Goal: Find contact information: Find contact information

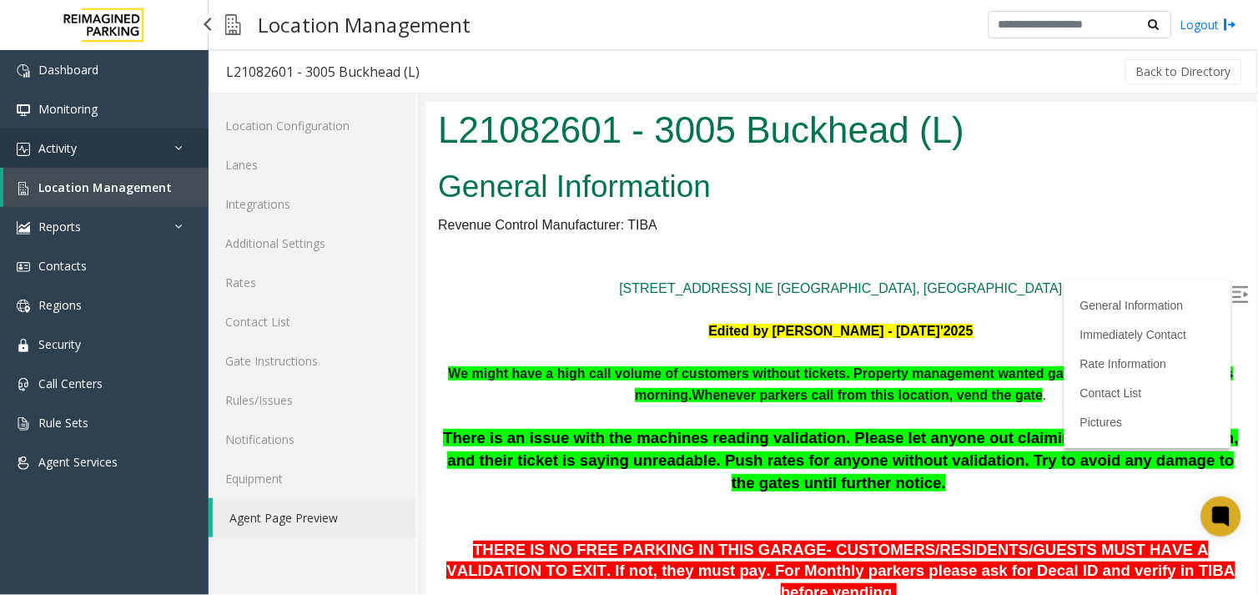
scroll to position [463, 0]
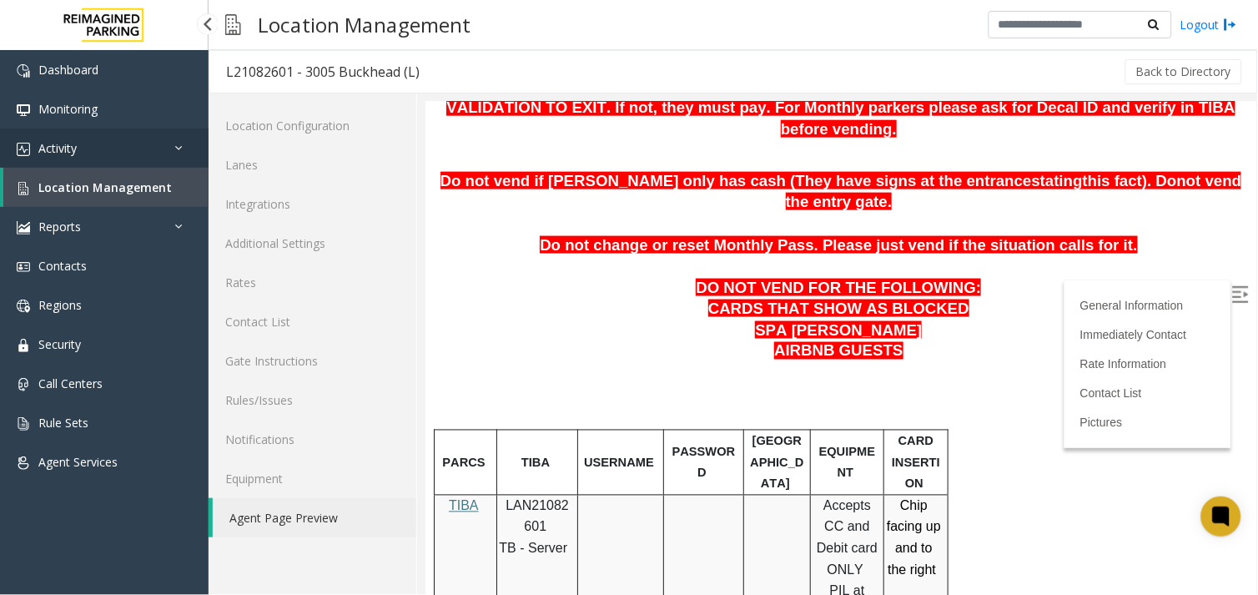
click at [159, 135] on link "Activity" at bounding box center [104, 148] width 209 height 39
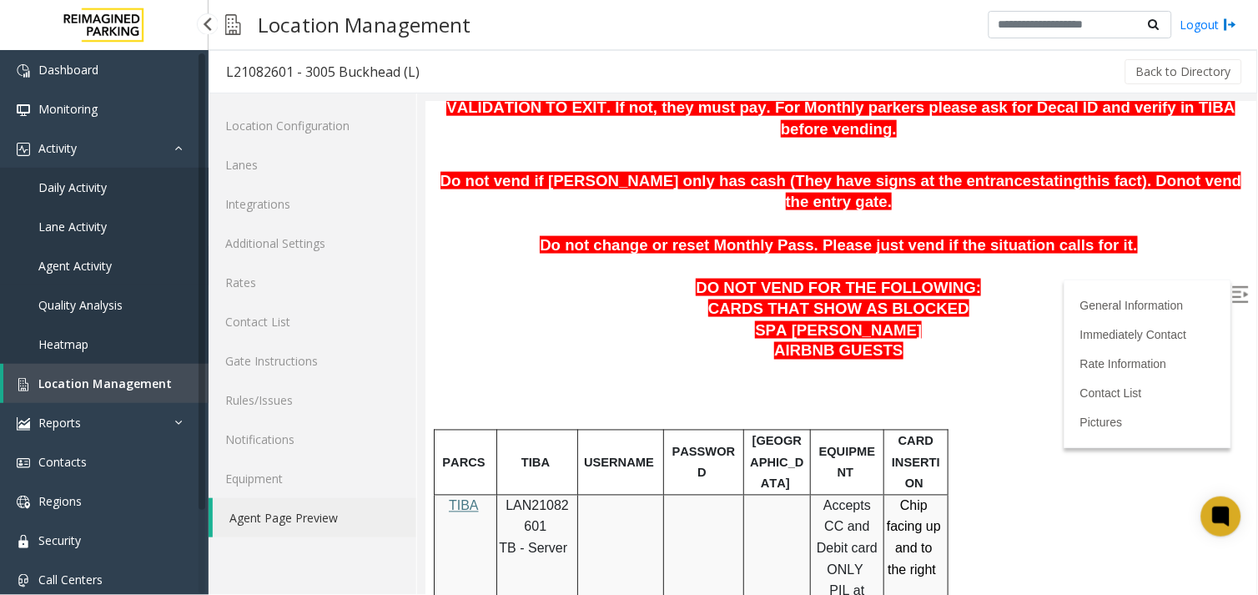
click at [48, 265] on span "Agent Activity" at bounding box center [74, 266] width 73 height 16
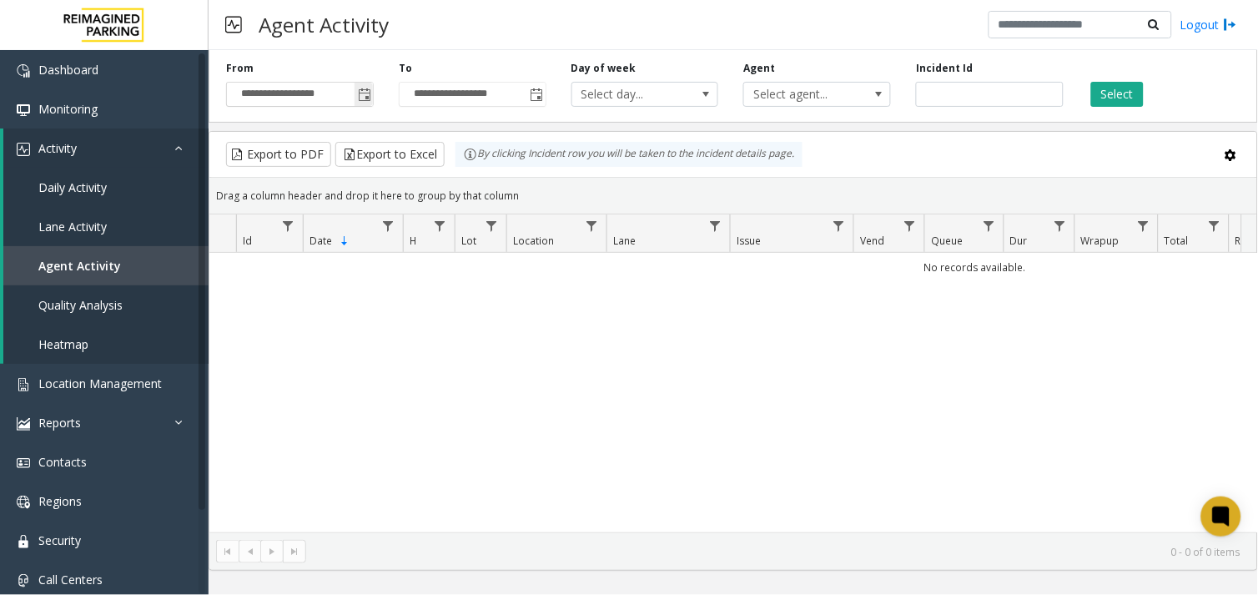
click at [372, 89] on span "Toggle popup" at bounding box center [364, 94] width 18 height 27
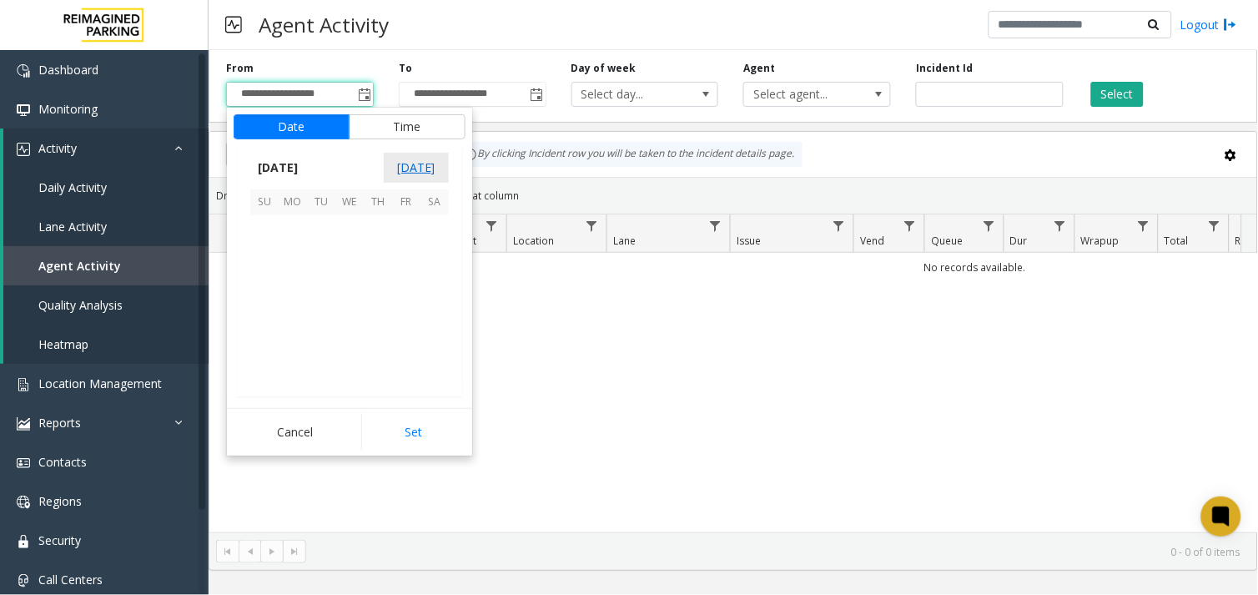
scroll to position [299439, 0]
click at [293, 224] on span "1" at bounding box center [293, 229] width 28 height 28
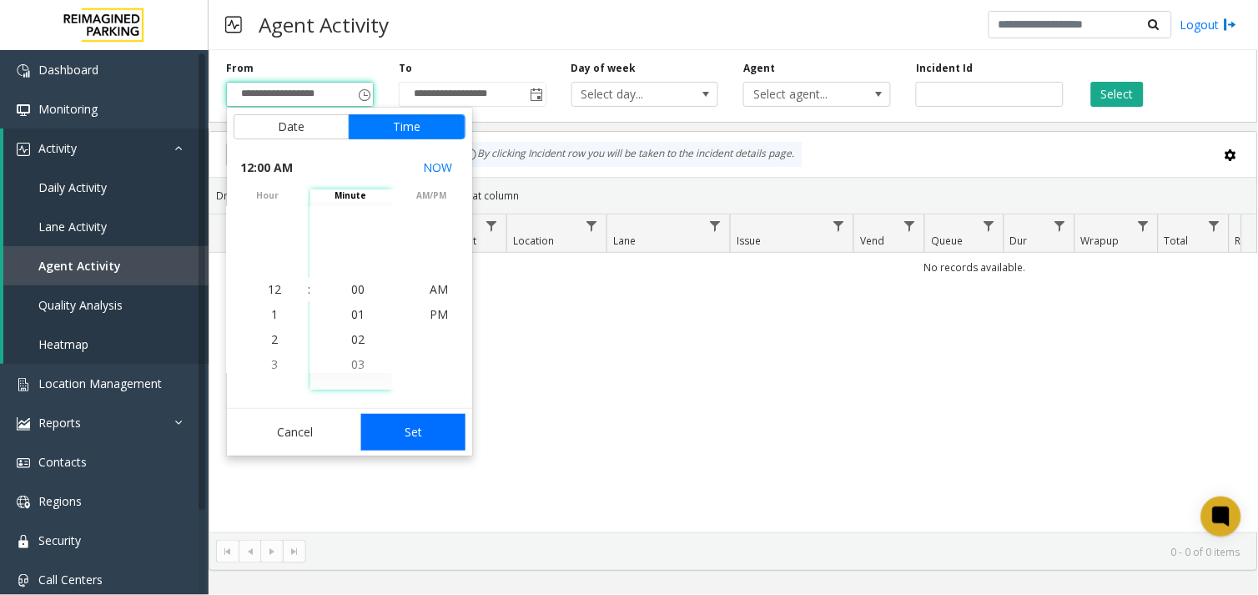
click at [418, 422] on button "Set" at bounding box center [413, 432] width 105 height 37
type input "**********"
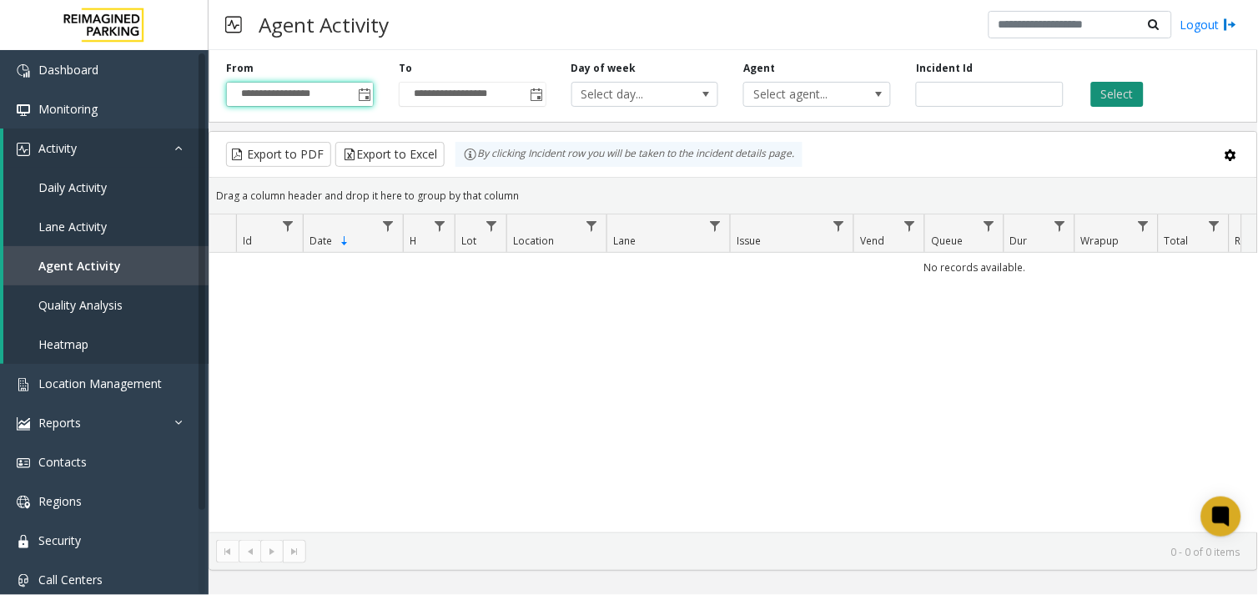
click at [1136, 97] on button "Select" at bounding box center [1118, 94] width 53 height 25
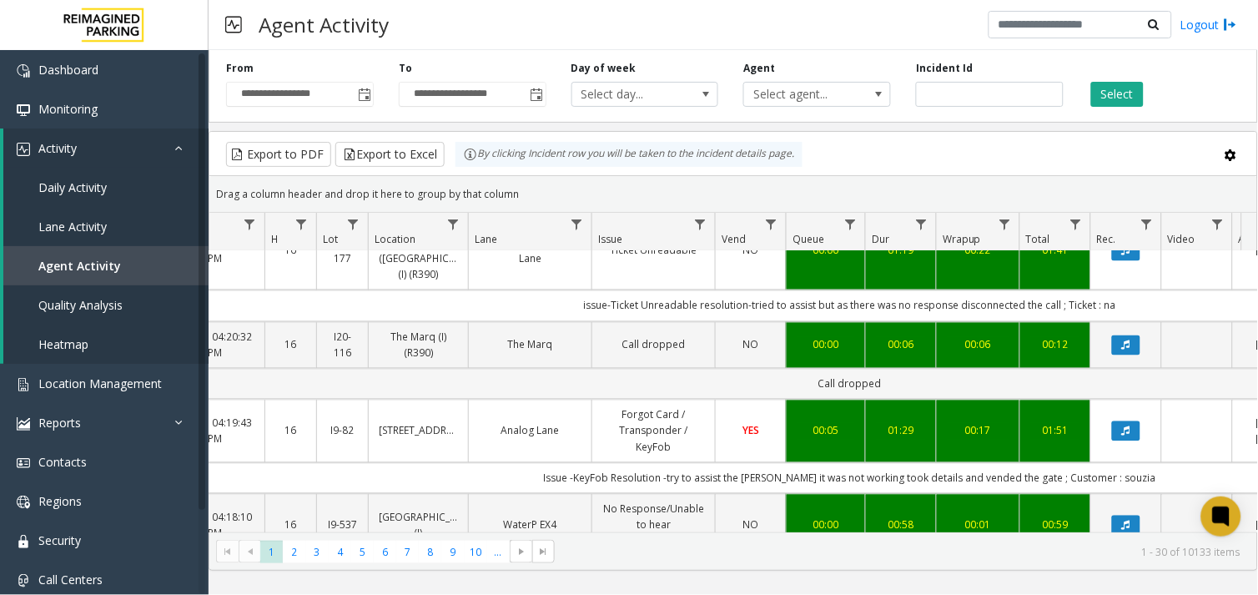
scroll to position [927, 139]
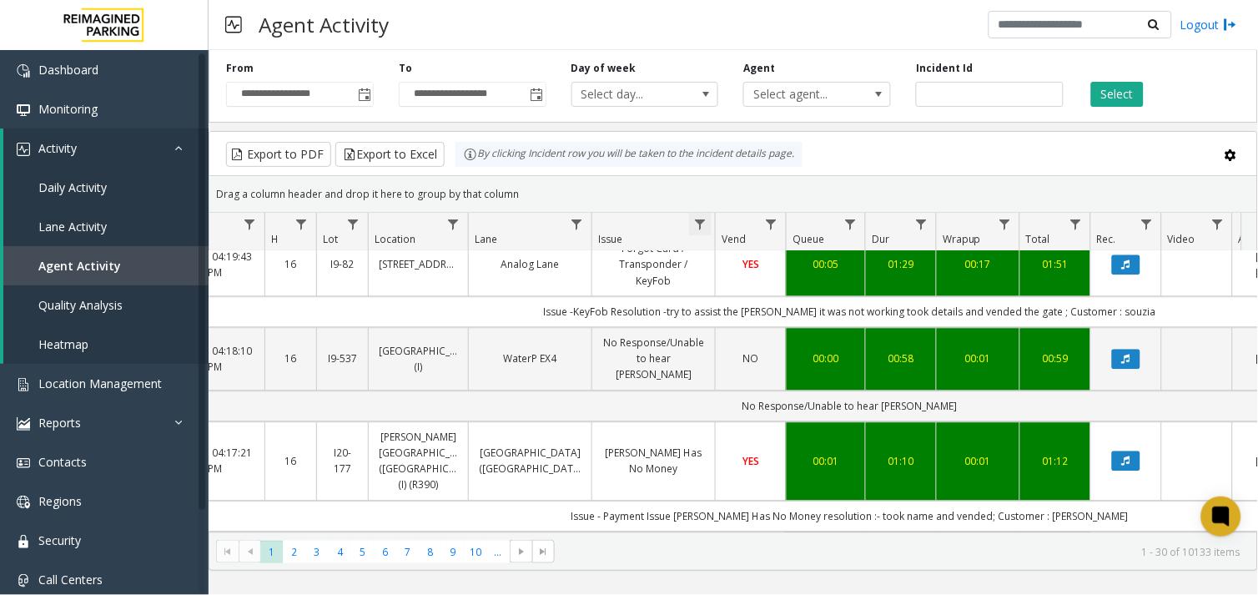
click at [693, 219] on span "Data table" at bounding box center [699, 224] width 13 height 13
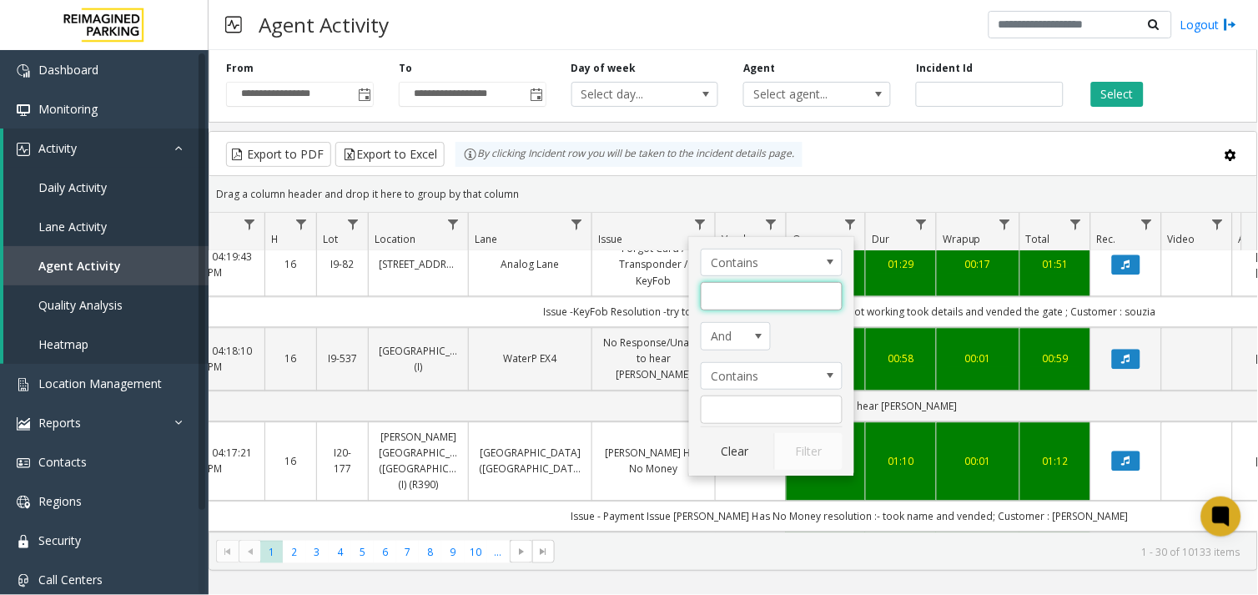
click at [739, 293] on input "Issue Filter" at bounding box center [772, 296] width 142 height 28
type input "******"
click button "Filter" at bounding box center [808, 451] width 68 height 37
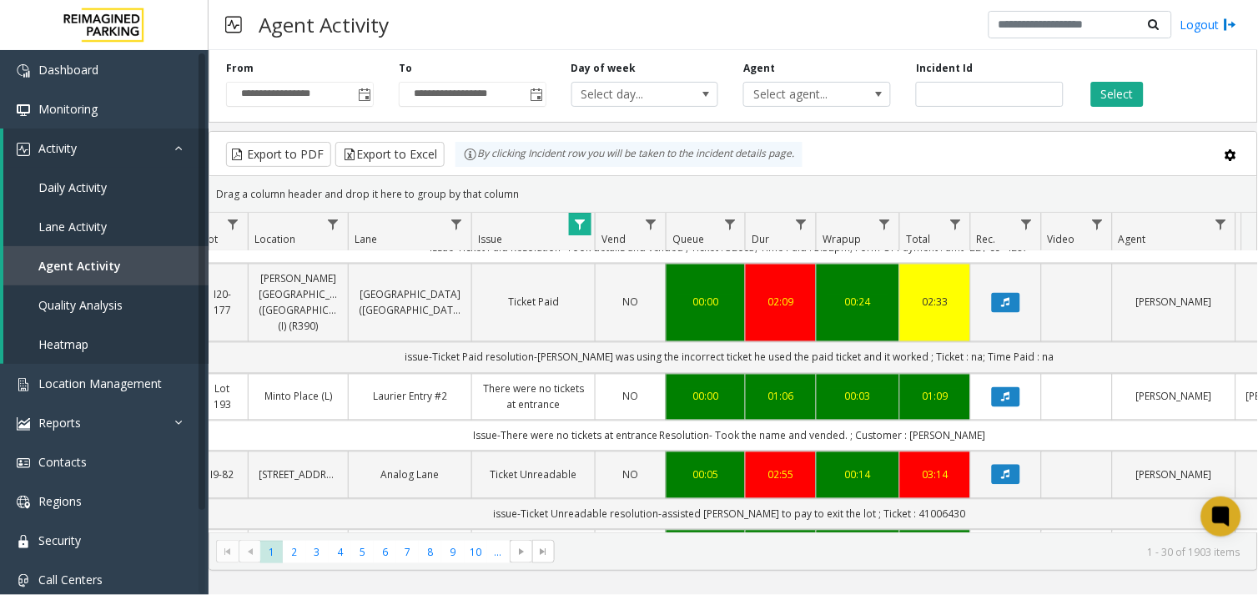
scroll to position [648, 259]
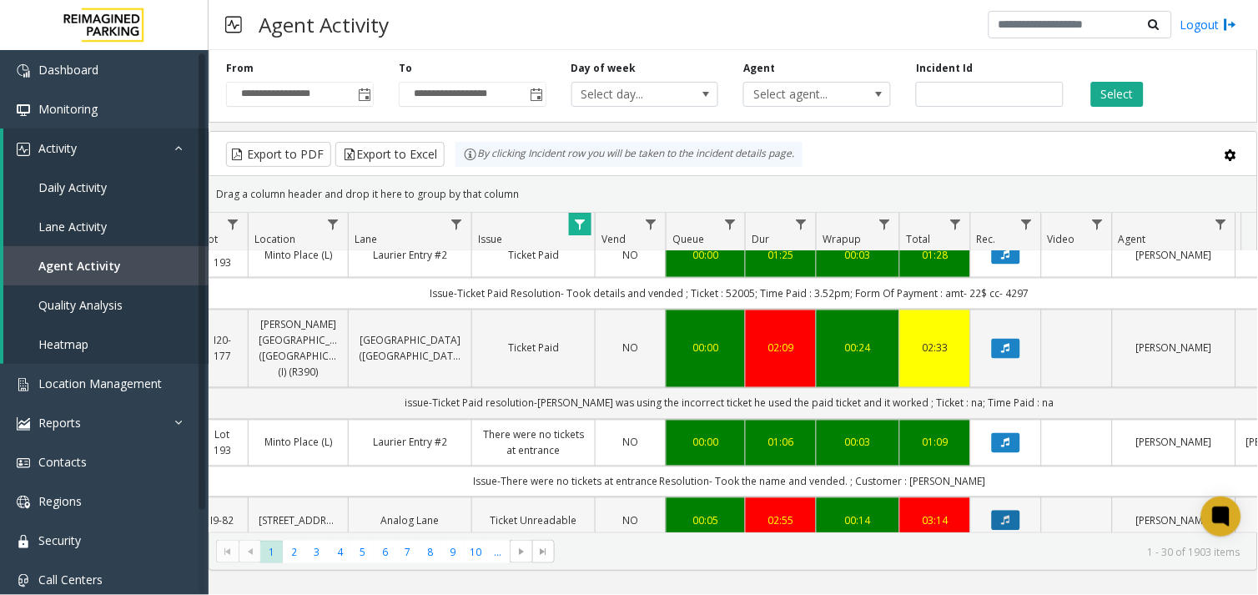
click at [1016, 511] on button "Data table" at bounding box center [1006, 521] width 28 height 20
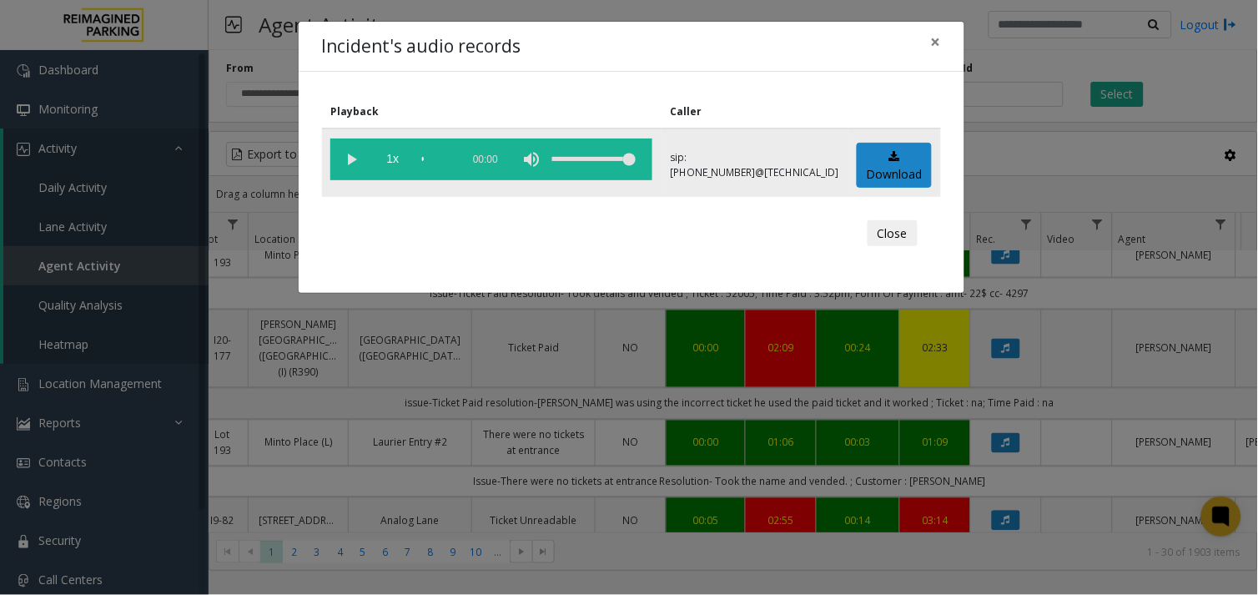
click at [355, 159] on vg-play-pause at bounding box center [351, 160] width 42 height 42
click at [552, 159] on div "volume level" at bounding box center [593, 160] width 83 height 42
click at [568, 159] on div "volume level" at bounding box center [593, 160] width 83 height 42
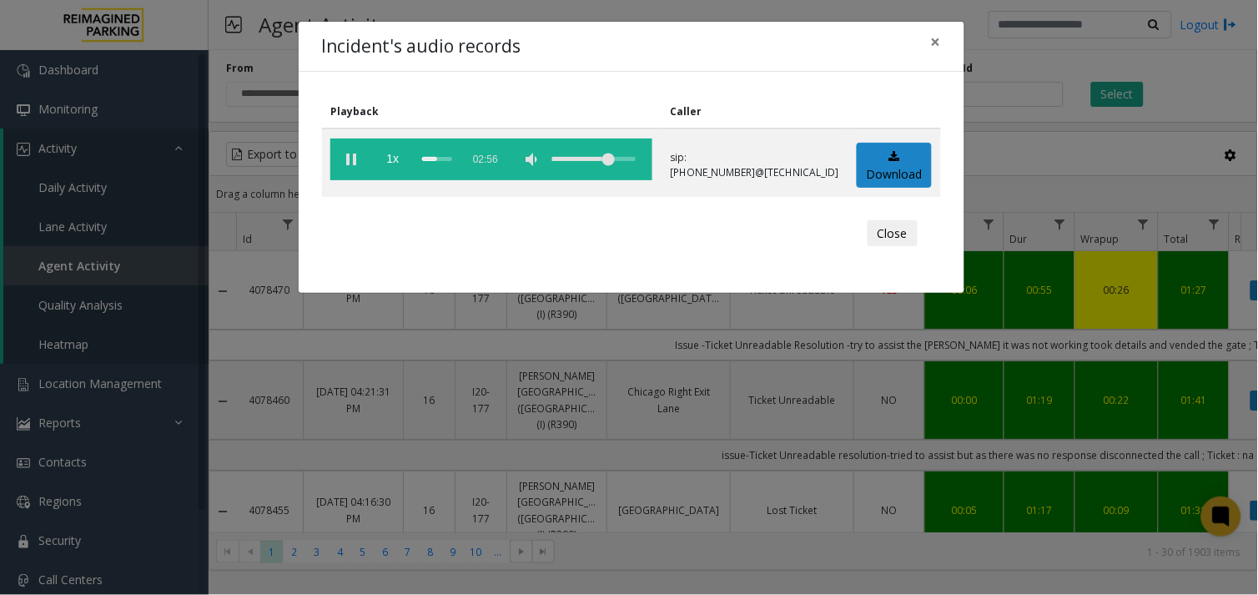
scroll to position [648, 259]
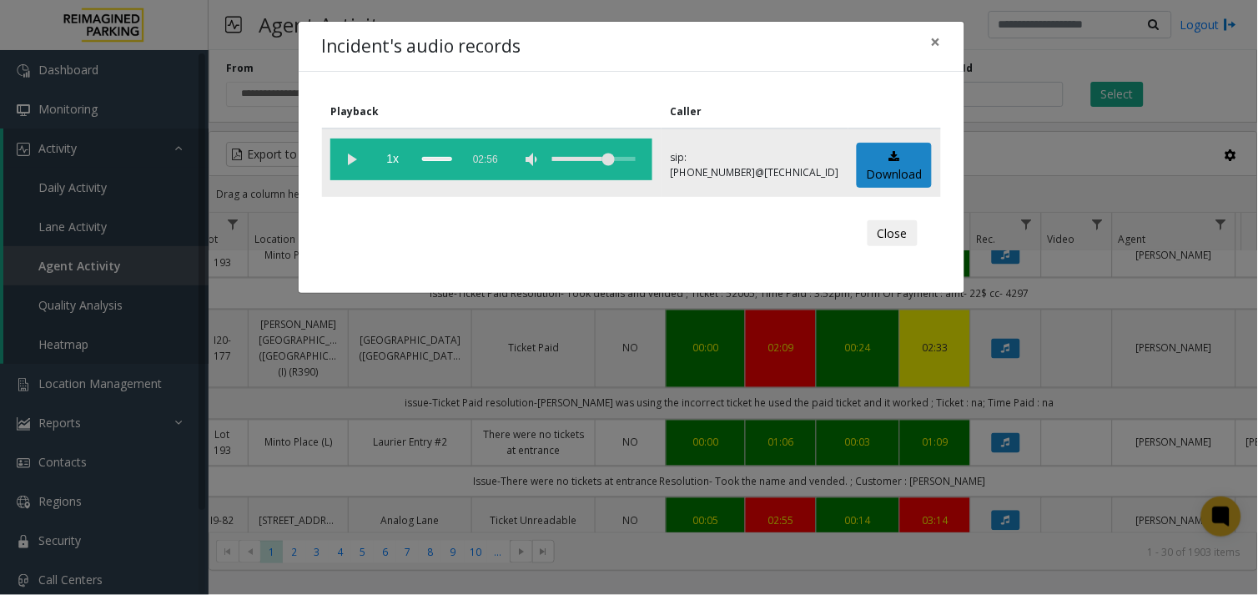
click at [347, 146] on vg-play-pause at bounding box center [351, 160] width 42 height 42
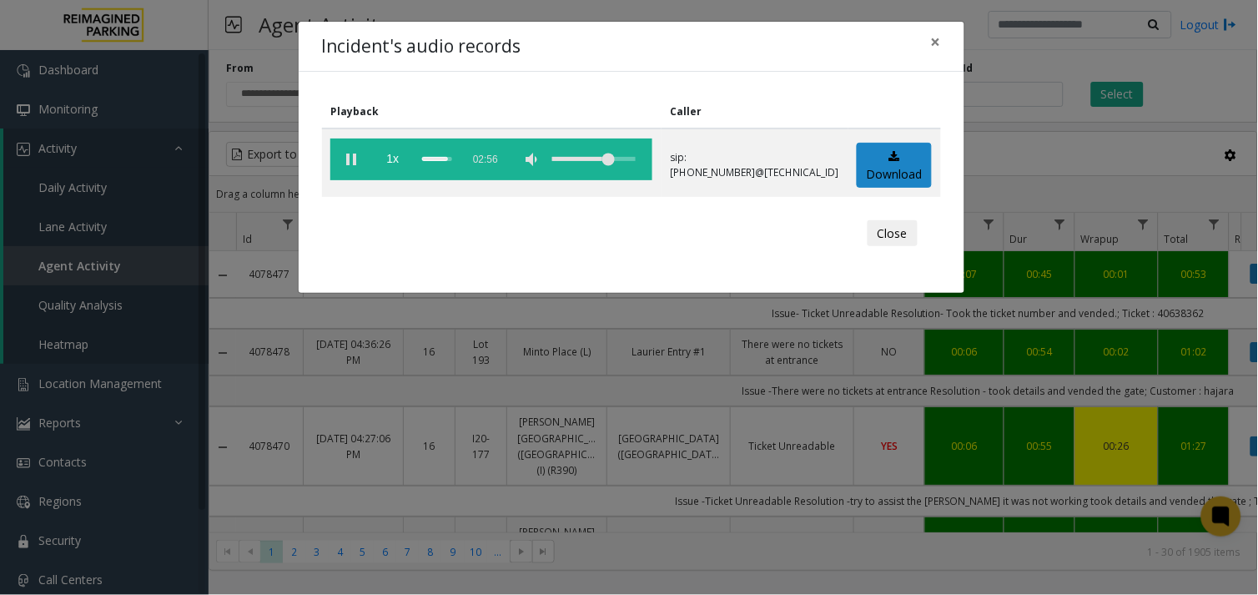
scroll to position [648, 259]
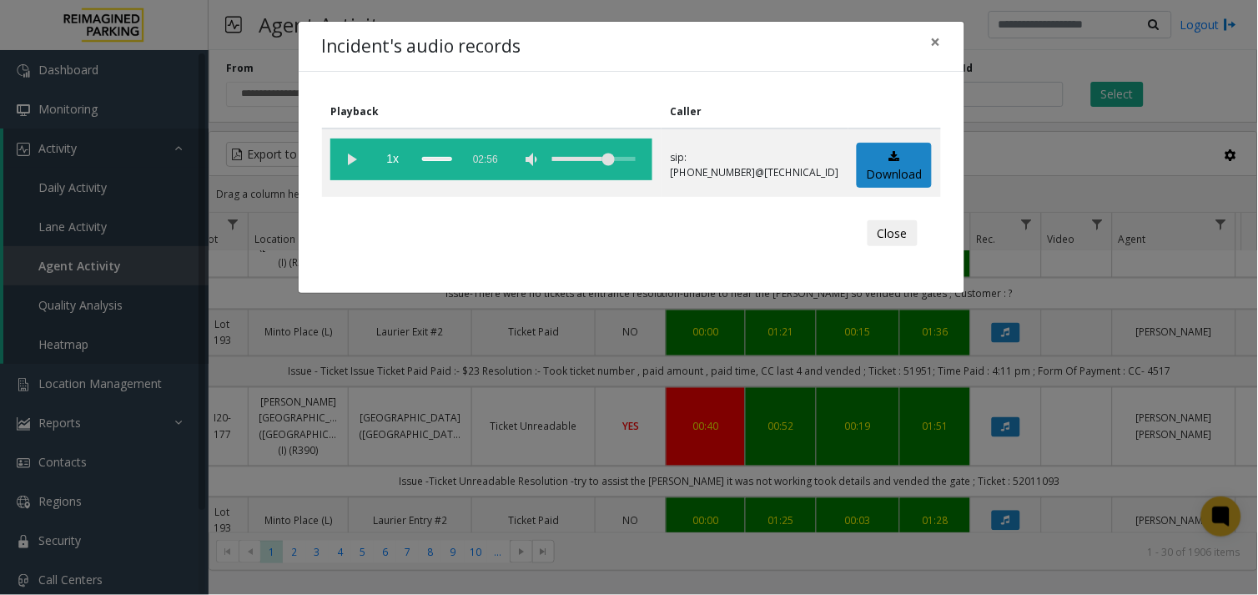
click at [794, 405] on div "Incident's audio records × Playback Caller 1x 02:56 sip:1030777900114165811148@…" at bounding box center [629, 297] width 1258 height 595
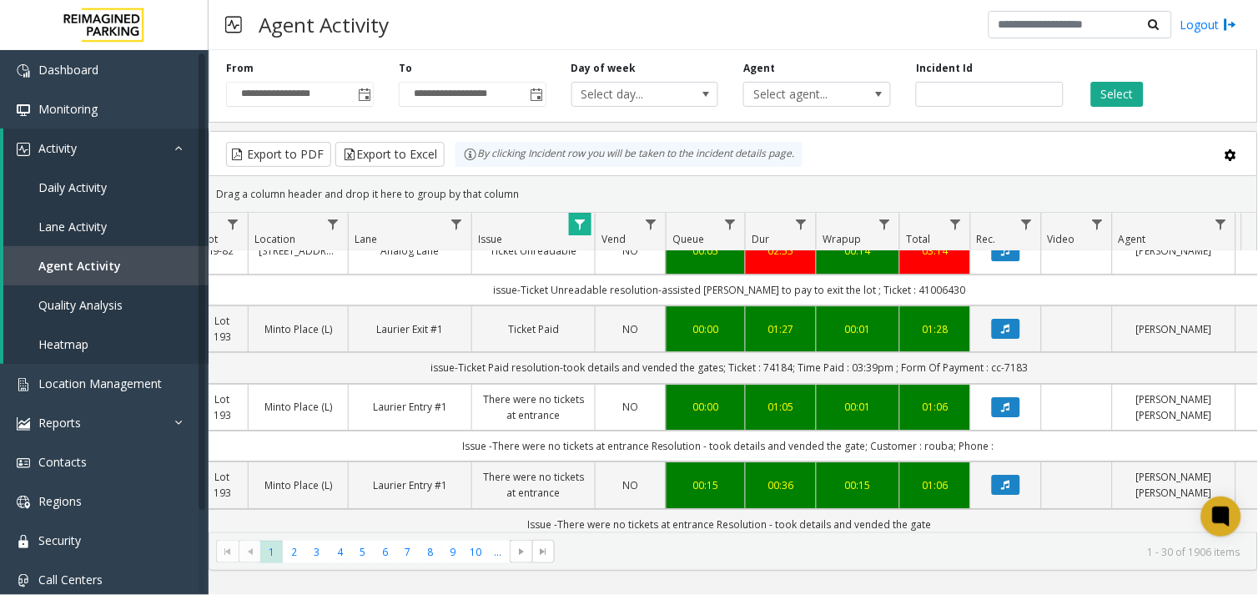
scroll to position [1205, 259]
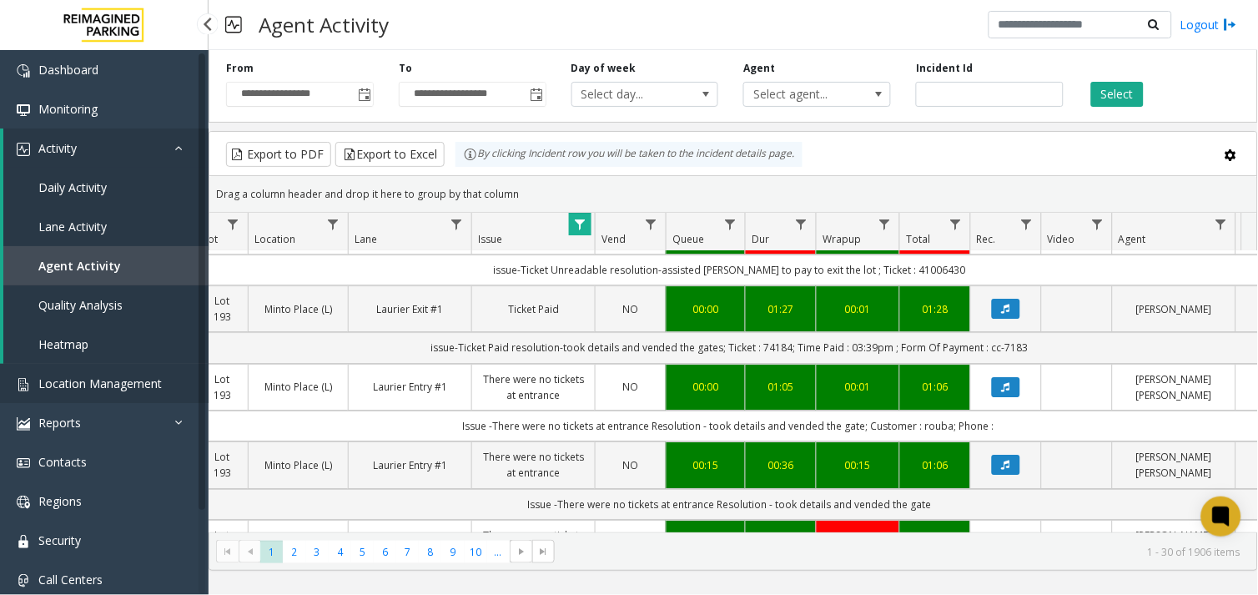
click at [73, 385] on span "Location Management" at bounding box center [100, 384] width 124 height 16
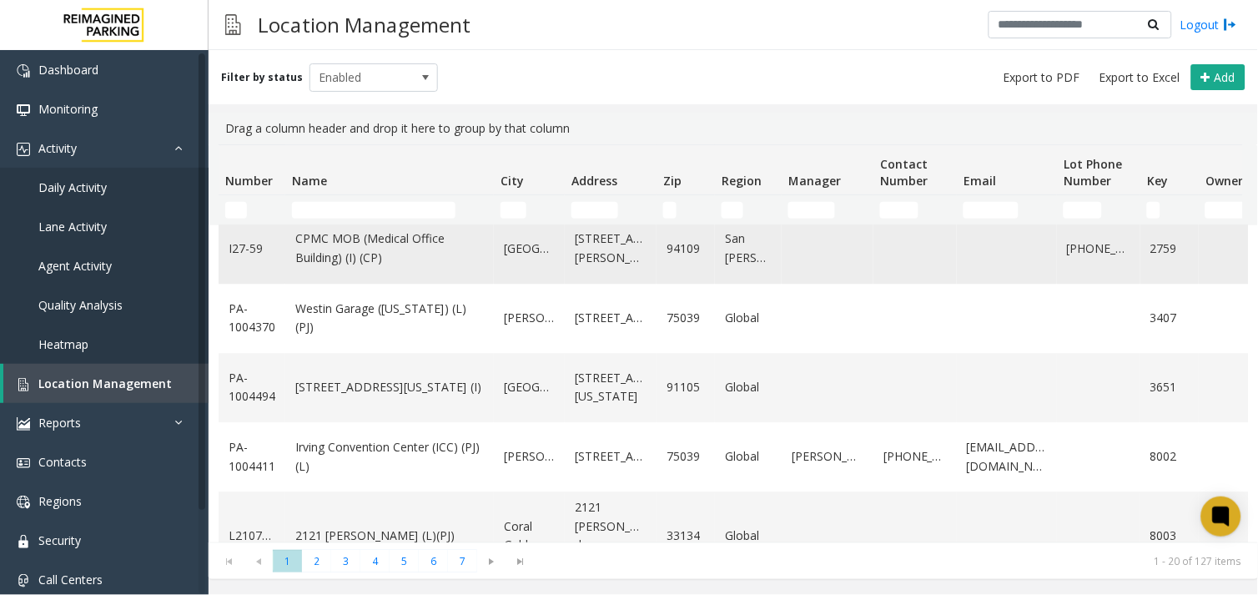
scroll to position [1087, 0]
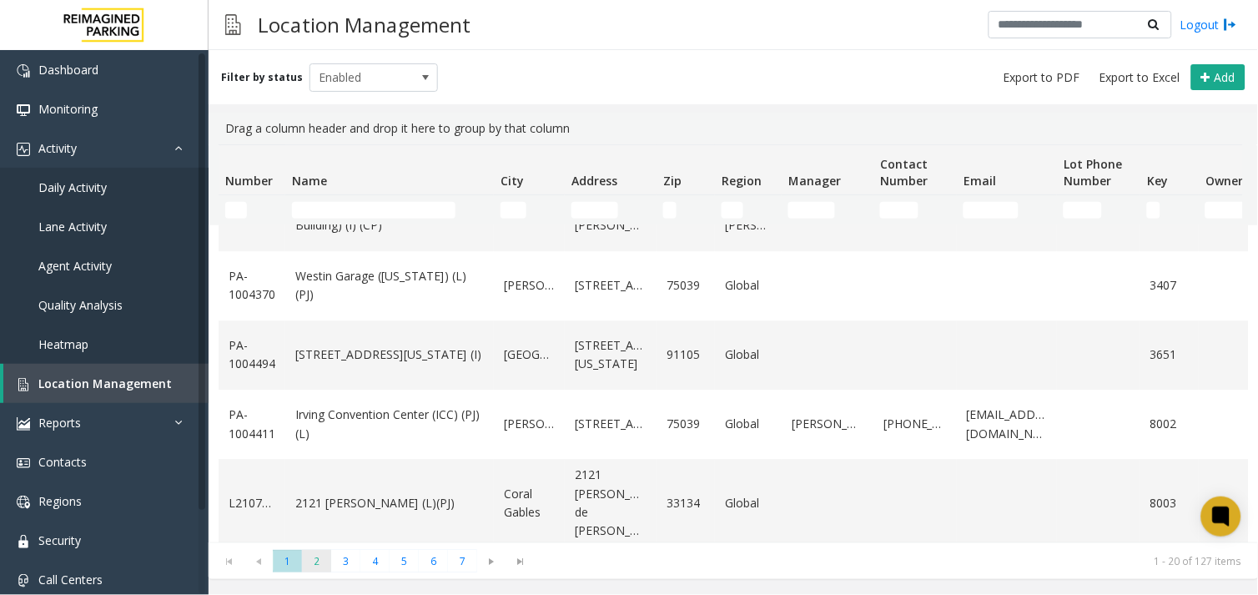
click at [305, 556] on span "2" at bounding box center [316, 561] width 29 height 23
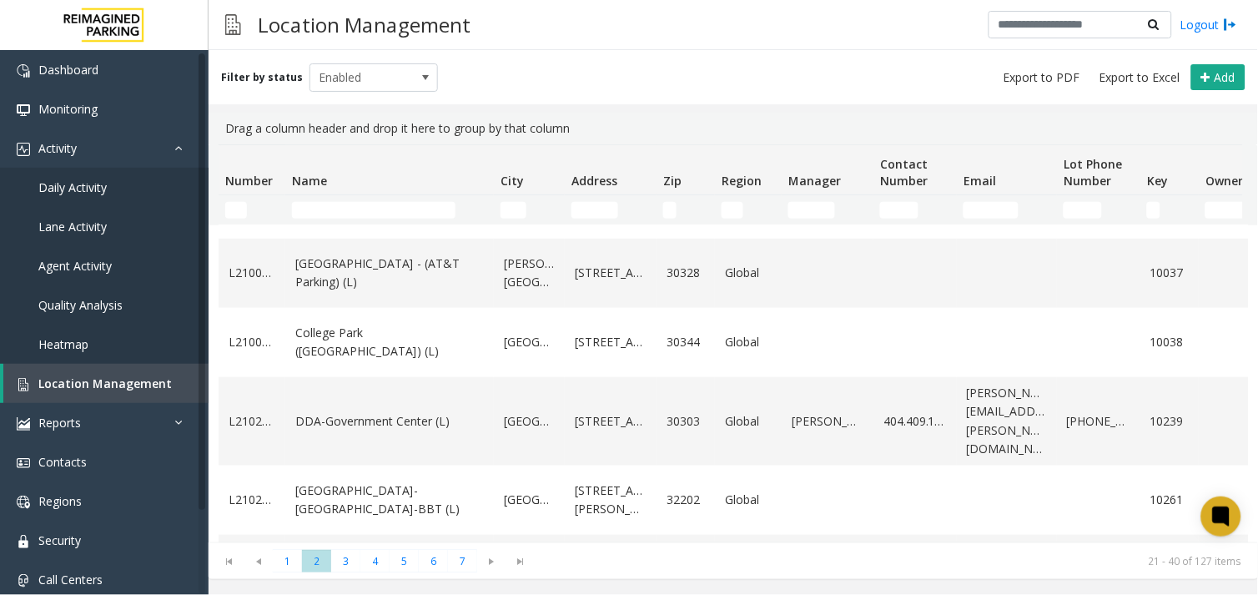
scroll to position [371, 0]
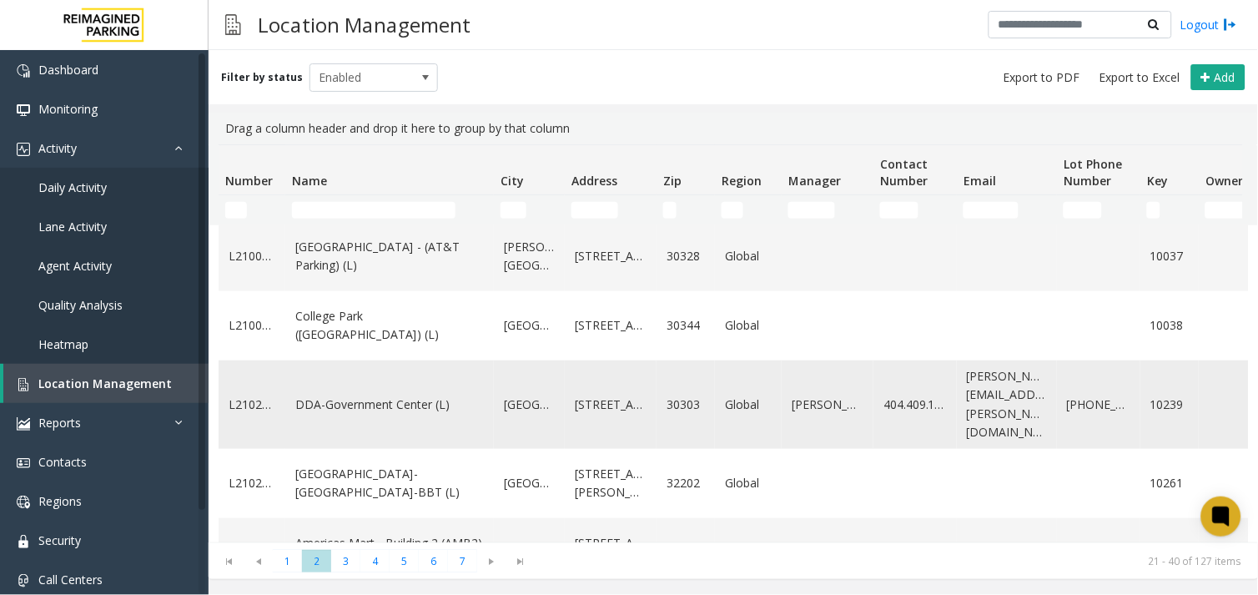
click at [379, 426] on td "DDA-Government Center (L)" at bounding box center [389, 404] width 209 height 88
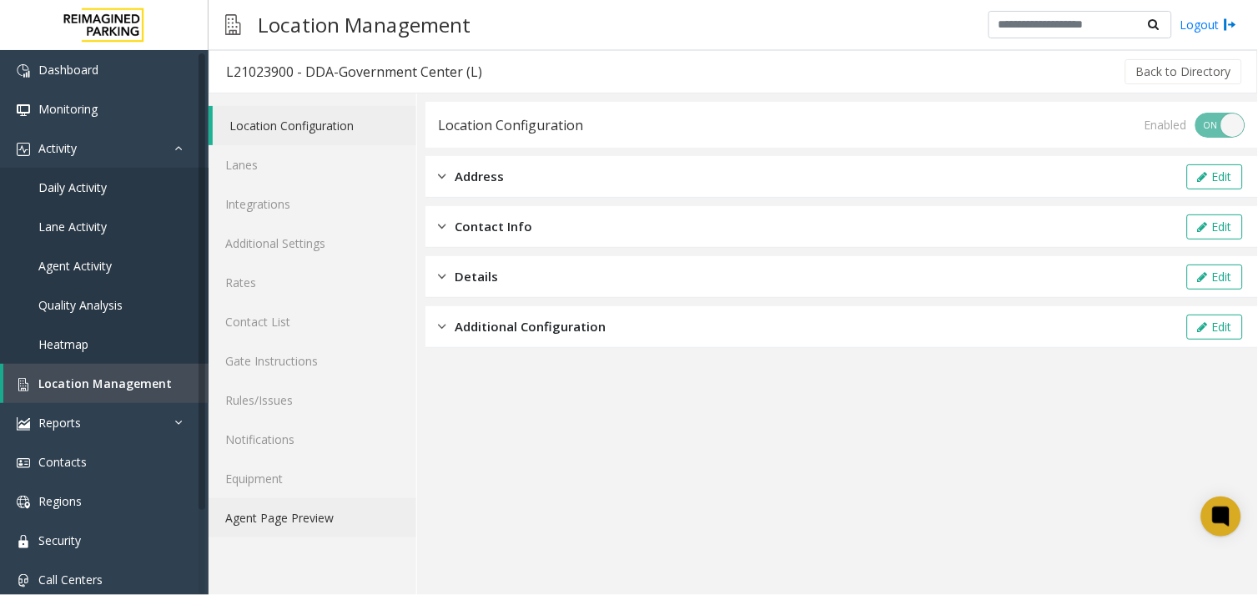
click at [340, 516] on link "Agent Page Preview" at bounding box center [313, 517] width 208 height 39
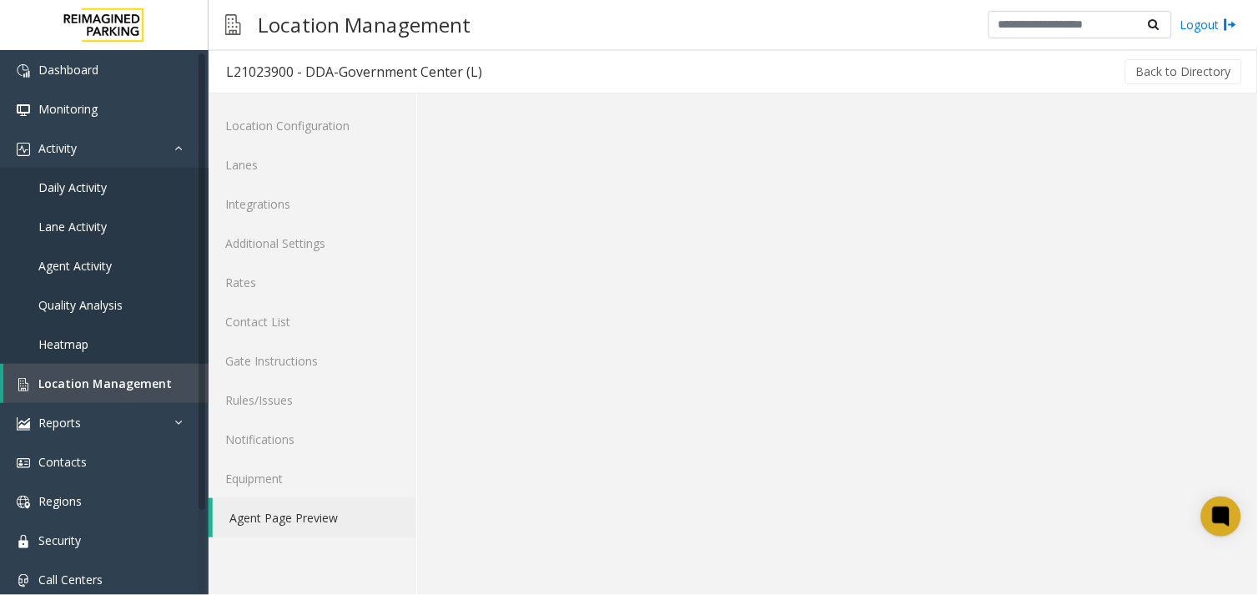
click at [245, 522] on link "Agent Page Preview" at bounding box center [315, 517] width 204 height 39
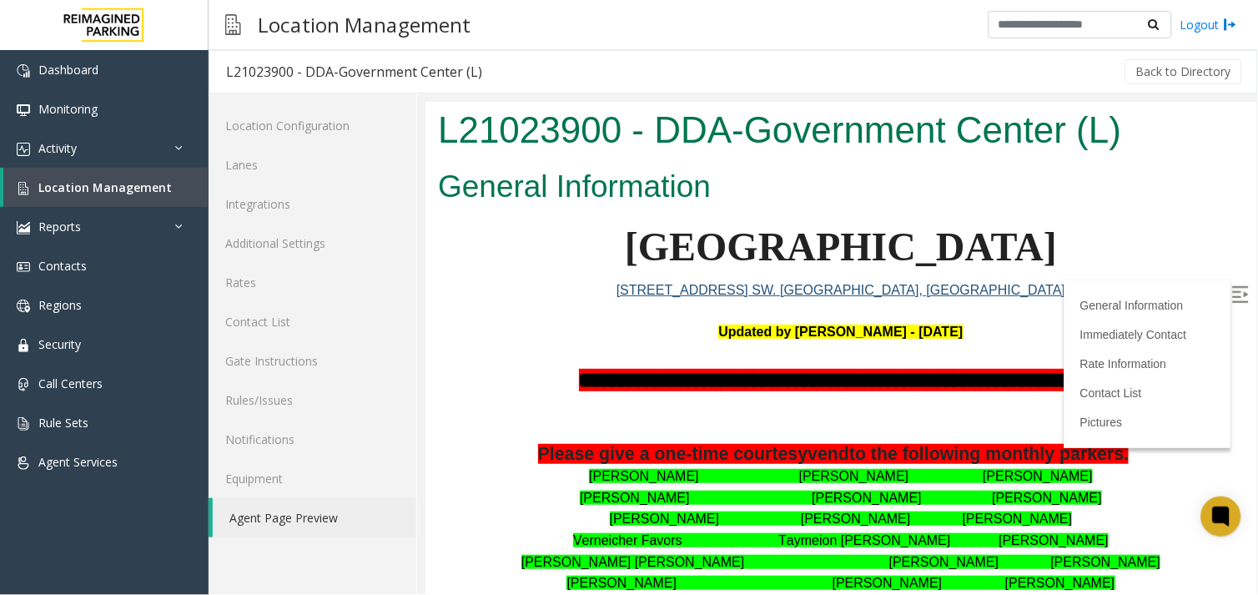
click at [1238, 290] on label at bounding box center [1241, 296] width 25 height 25
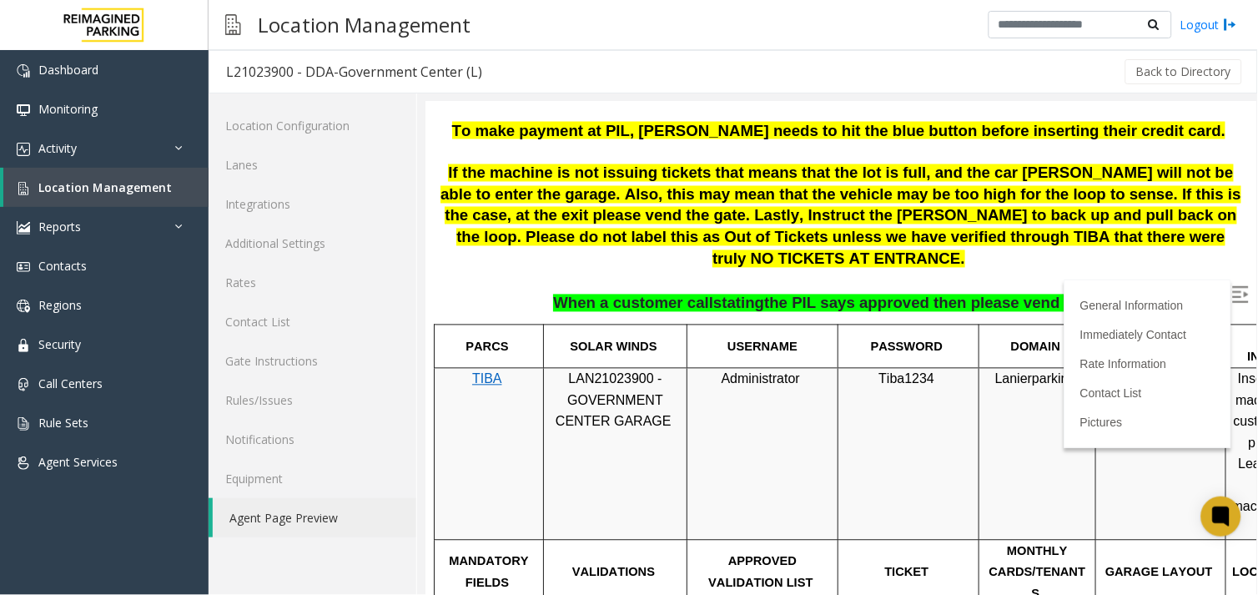
scroll to position [648, 0]
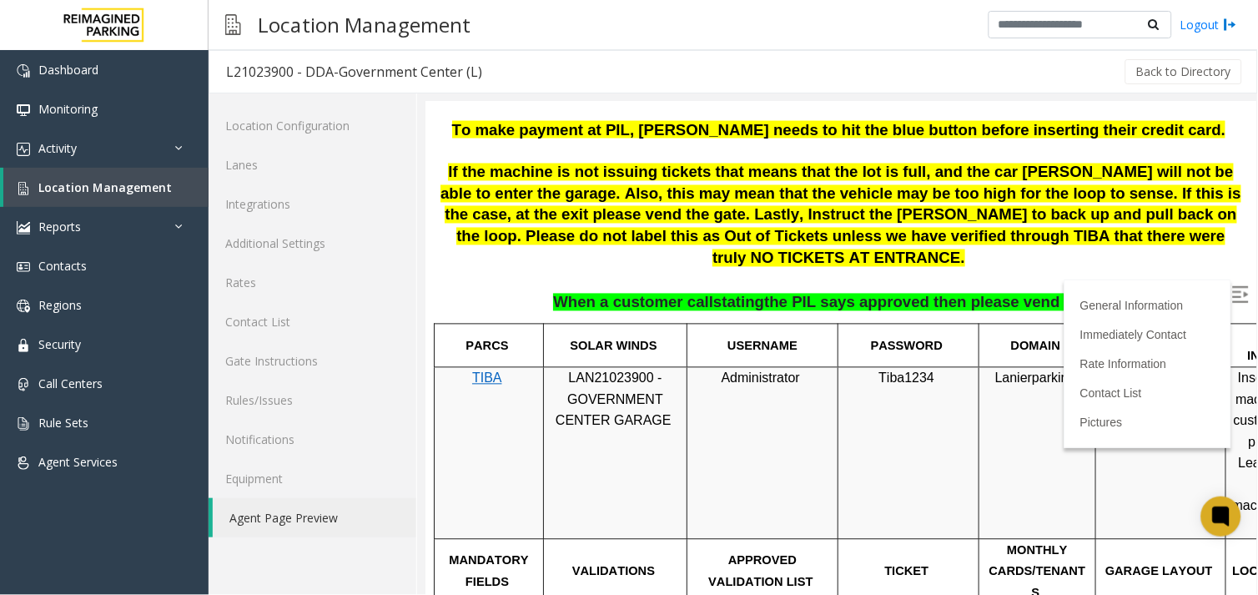
click at [597, 371] on span "LAN21023900 - GOVERNMENT CENTER GARAGE" at bounding box center [613, 399] width 116 height 57
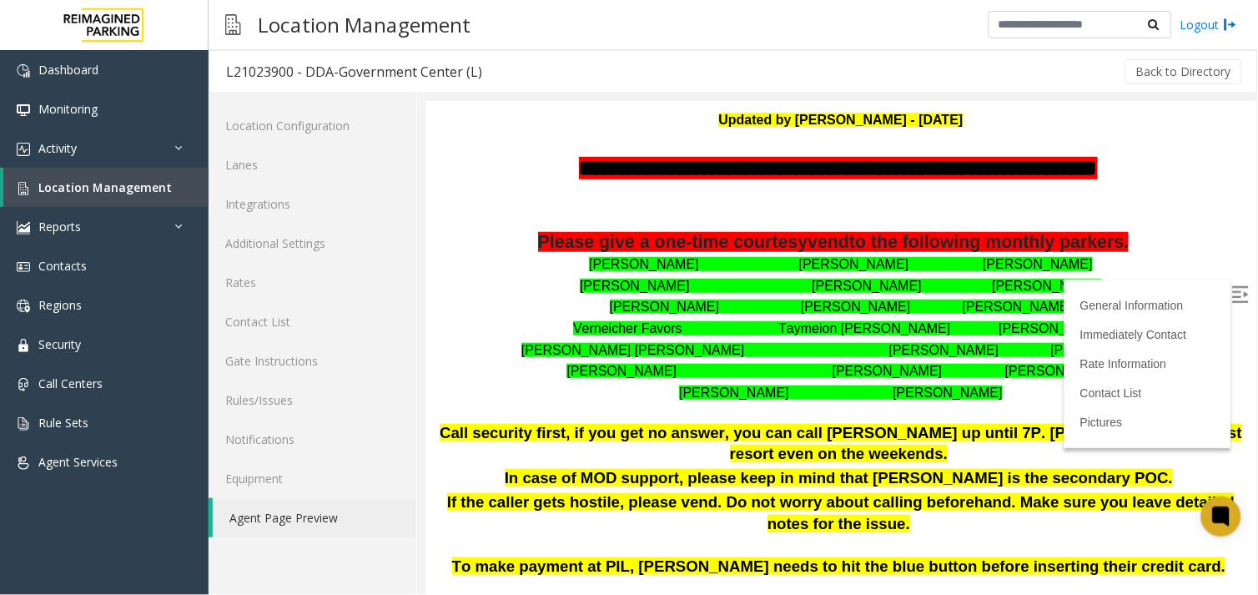
scroll to position [93, 0]
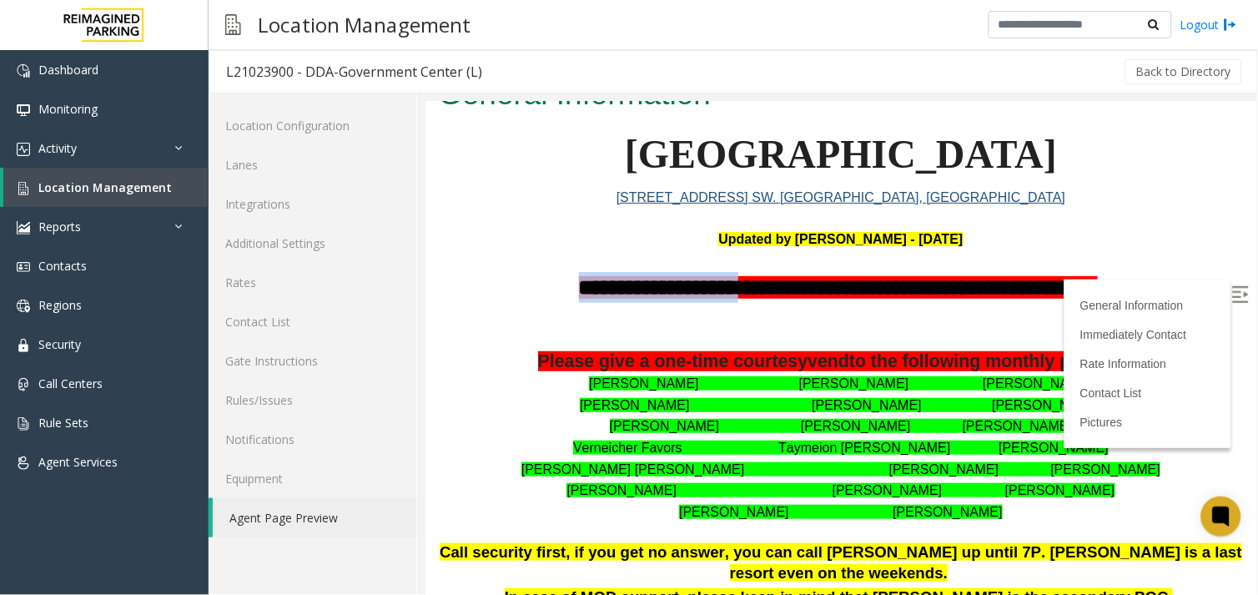
drag, startPoint x: 559, startPoint y: 269, endPoint x: 713, endPoint y: 270, distance: 153.5
drag, startPoint x: 713, startPoint y: 270, endPoint x: 618, endPoint y: 274, distance: 95.2
click at [618, 275] on span "**********" at bounding box center [837, 286] width 519 height 23
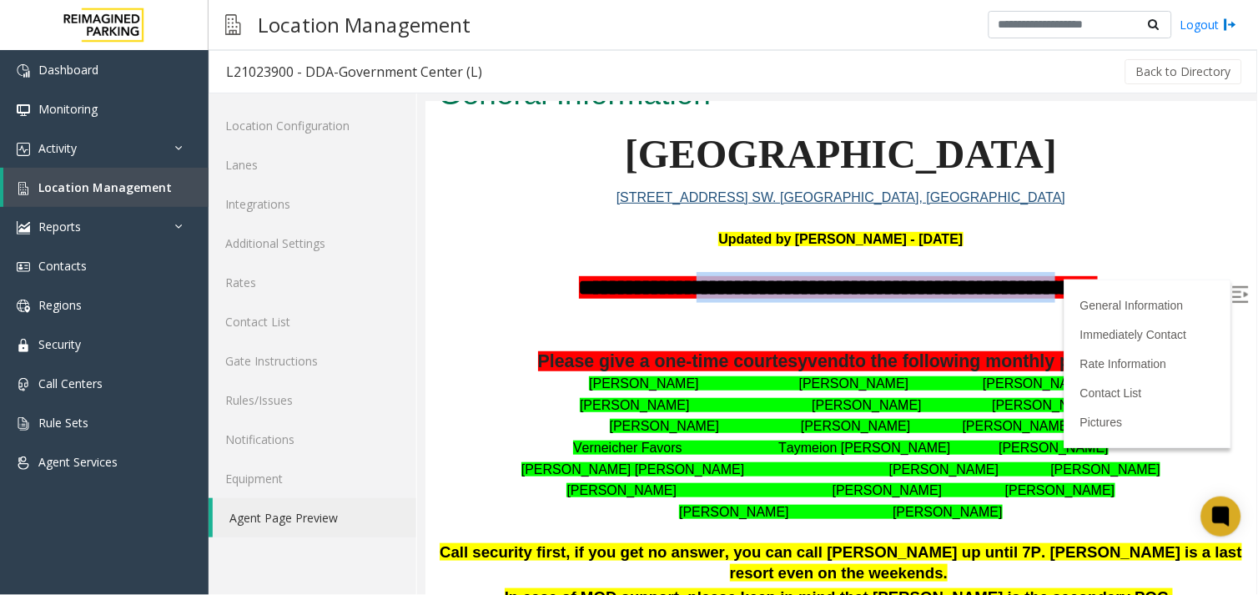
drag, startPoint x: 671, startPoint y: 271, endPoint x: 1056, endPoint y: 293, distance: 386.1
click at [1056, 293] on p "**********" at bounding box center [840, 286] width 806 height 31
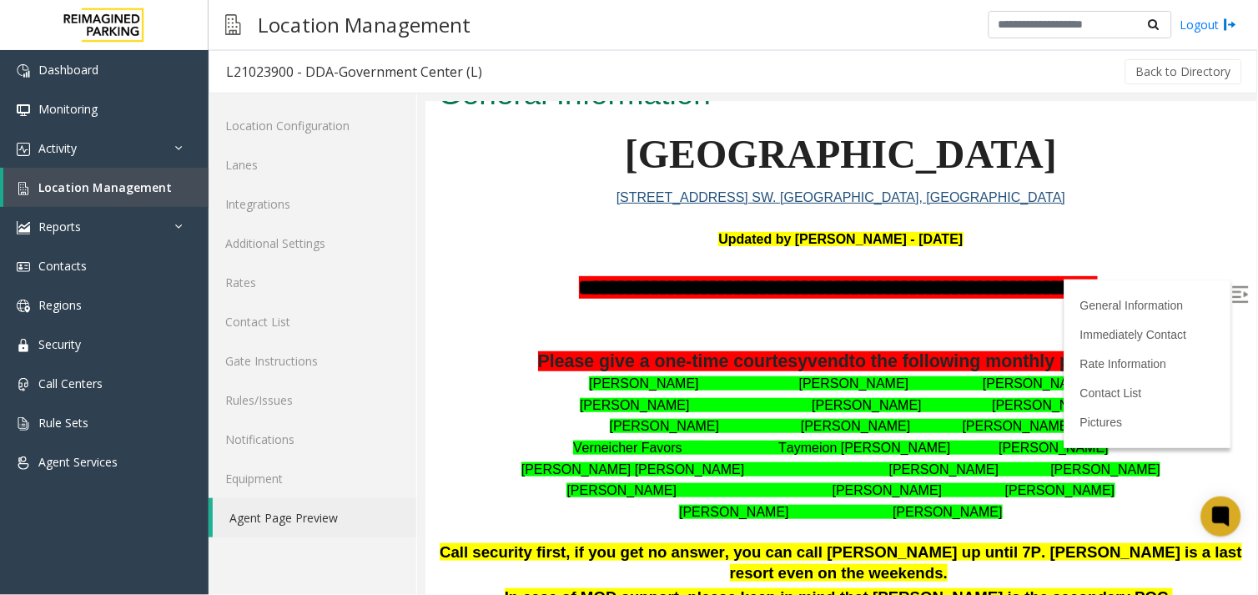
click at [773, 318] on p at bounding box center [840, 316] width 806 height 22
drag, startPoint x: 705, startPoint y: 363, endPoint x: 713, endPoint y: 360, distance: 9.0
click at [713, 360] on span "Please give a one-time courtesy" at bounding box center [672, 360] width 270 height 20
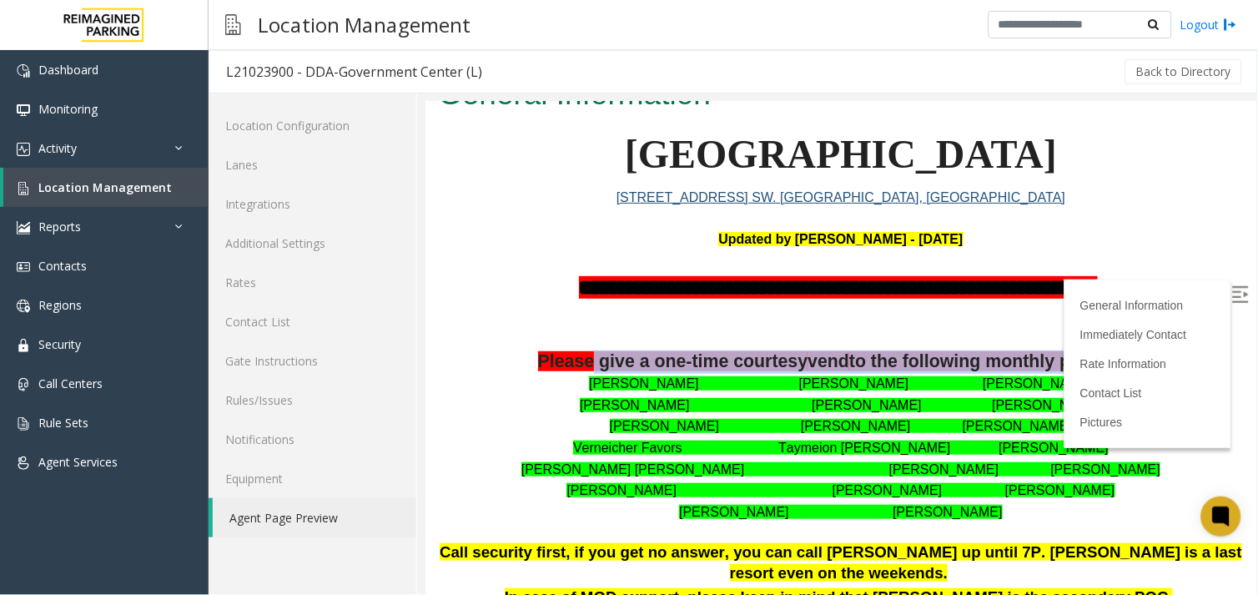
drag, startPoint x: 713, startPoint y: 360, endPoint x: 1071, endPoint y: 371, distance: 357.3
click at [1071, 371] on p "Please give a one-time courtesy vend to the following monthly parkers." at bounding box center [840, 361] width 806 height 23
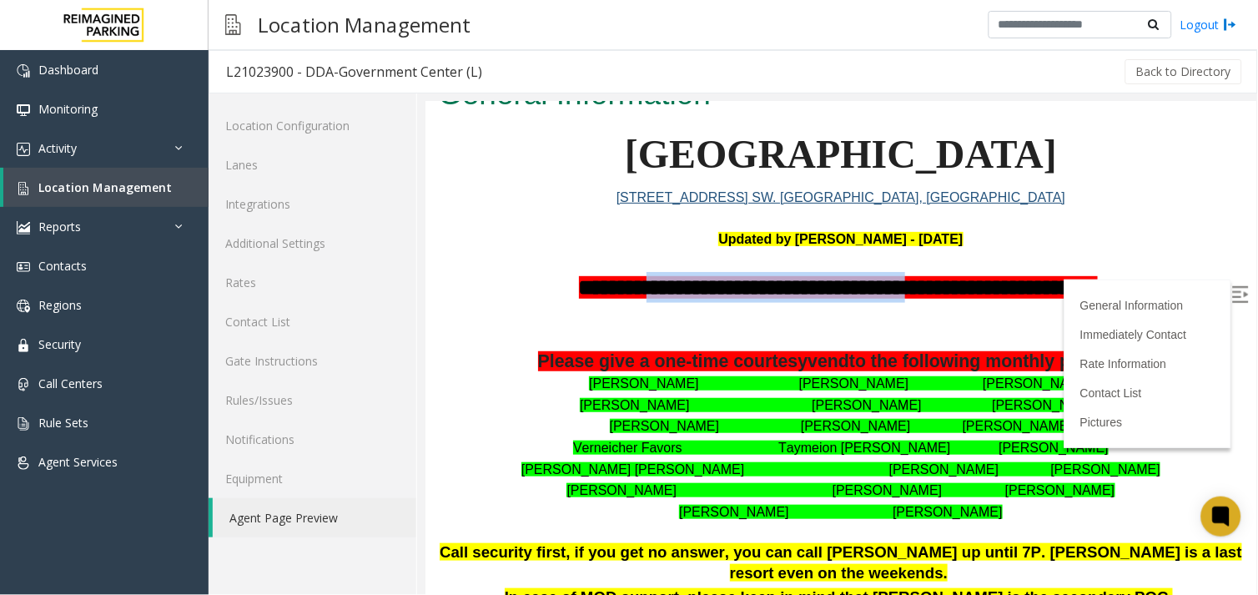
drag, startPoint x: 627, startPoint y: 285, endPoint x: 892, endPoint y: 286, distance: 265.4
click at [892, 286] on span "**********" at bounding box center [837, 286] width 519 height 23
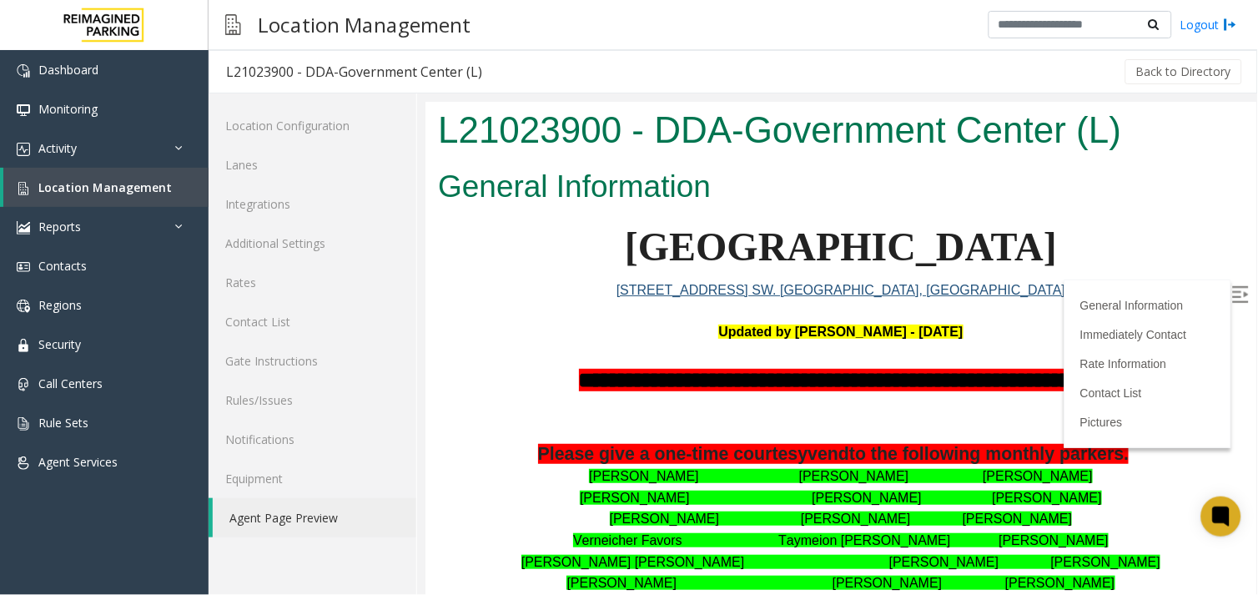
click at [543, 418] on p at bounding box center [840, 408] width 806 height 22
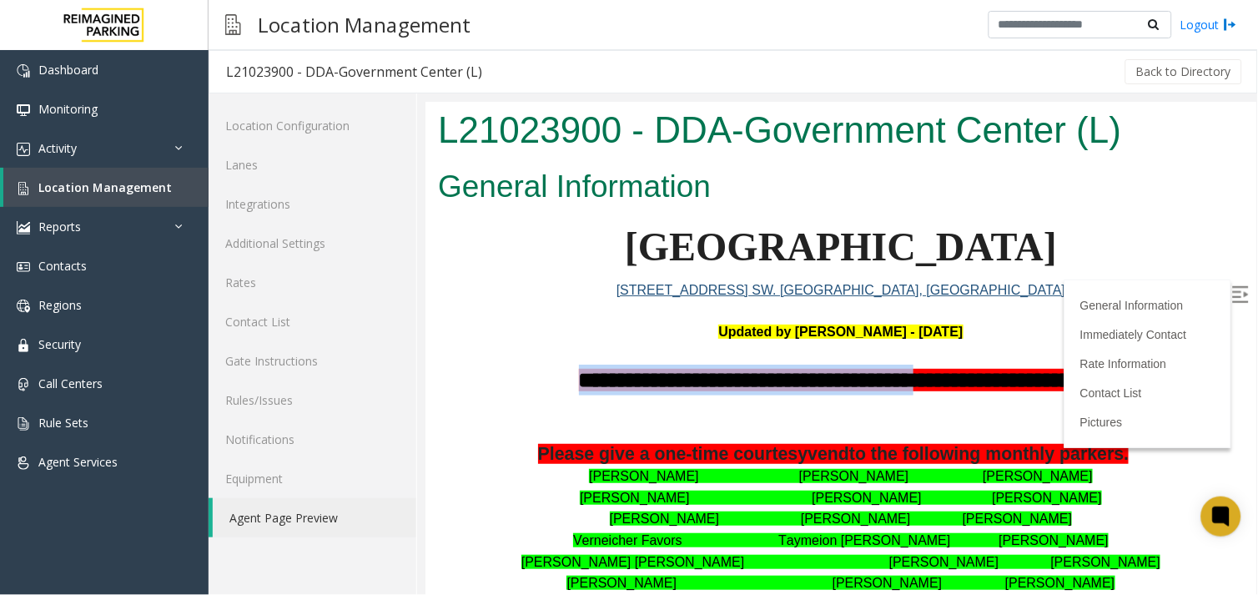
drag, startPoint x: 532, startPoint y: 378, endPoint x: 900, endPoint y: 389, distance: 369.0
click at [900, 389] on p "**********" at bounding box center [840, 379] width 806 height 31
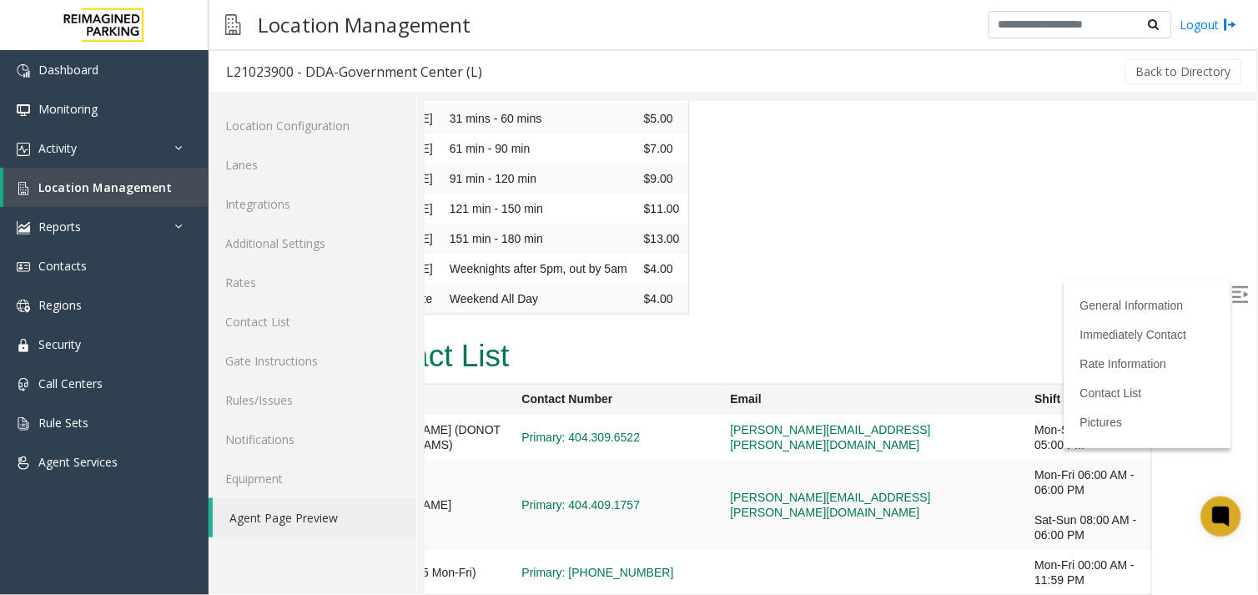
scroll to position [3042, 0]
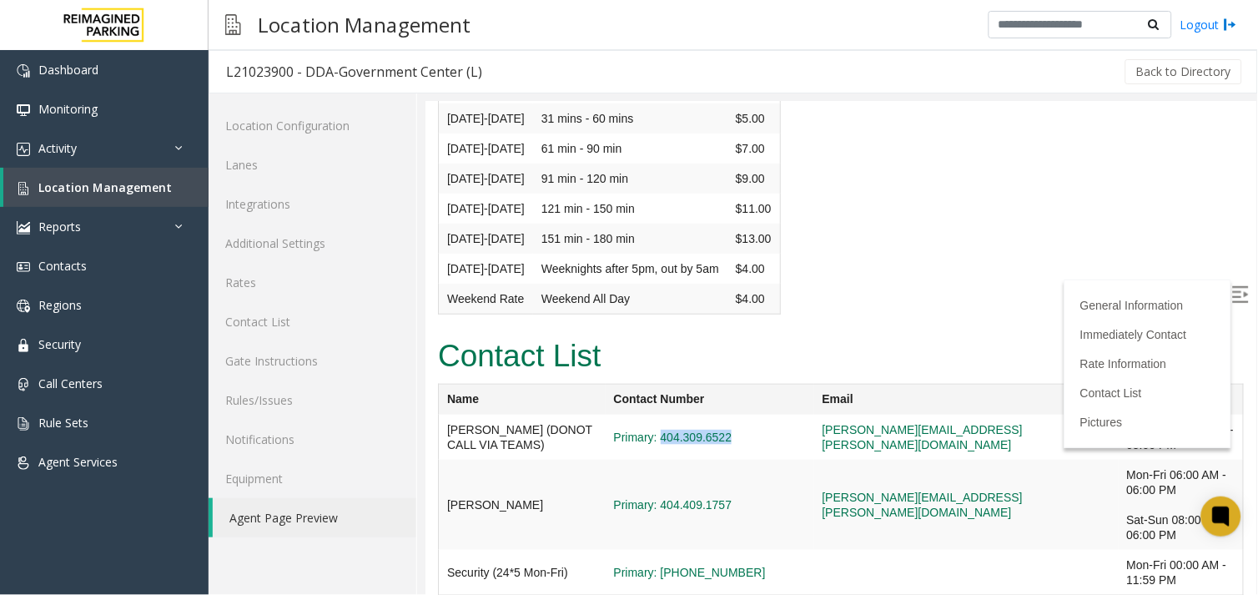
drag, startPoint x: 756, startPoint y: 308, endPoint x: 659, endPoint y: 295, distance: 97.7
click at [659, 414] on td "Primary: 404.309.6522" at bounding box center [709, 436] width 209 height 45
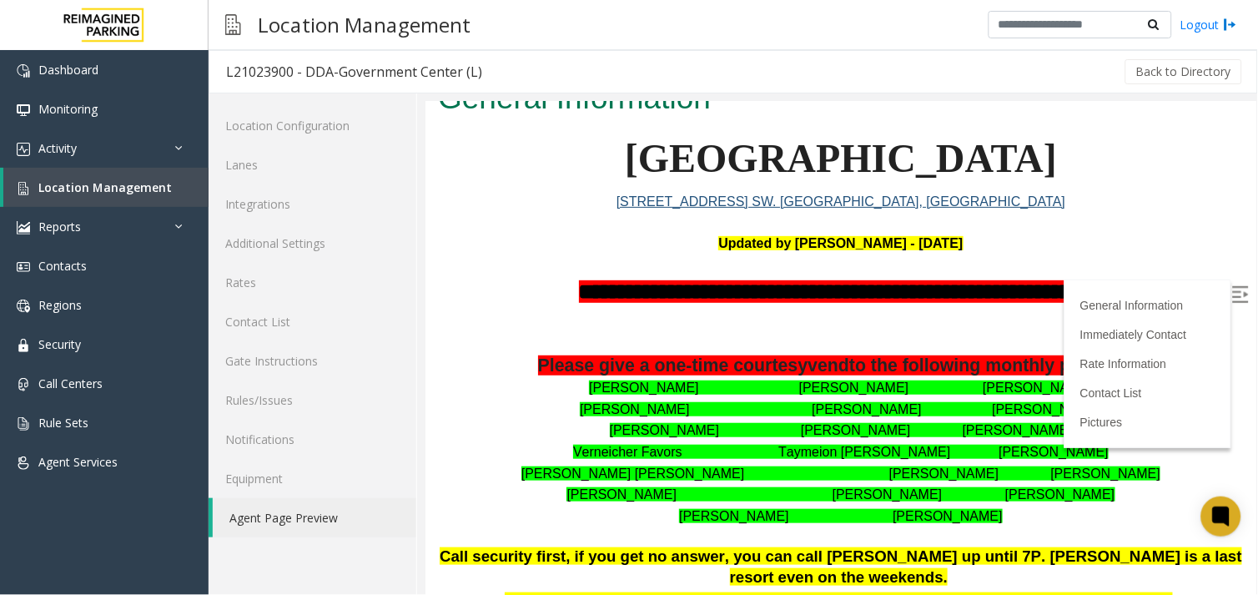
scroll to position [75, 0]
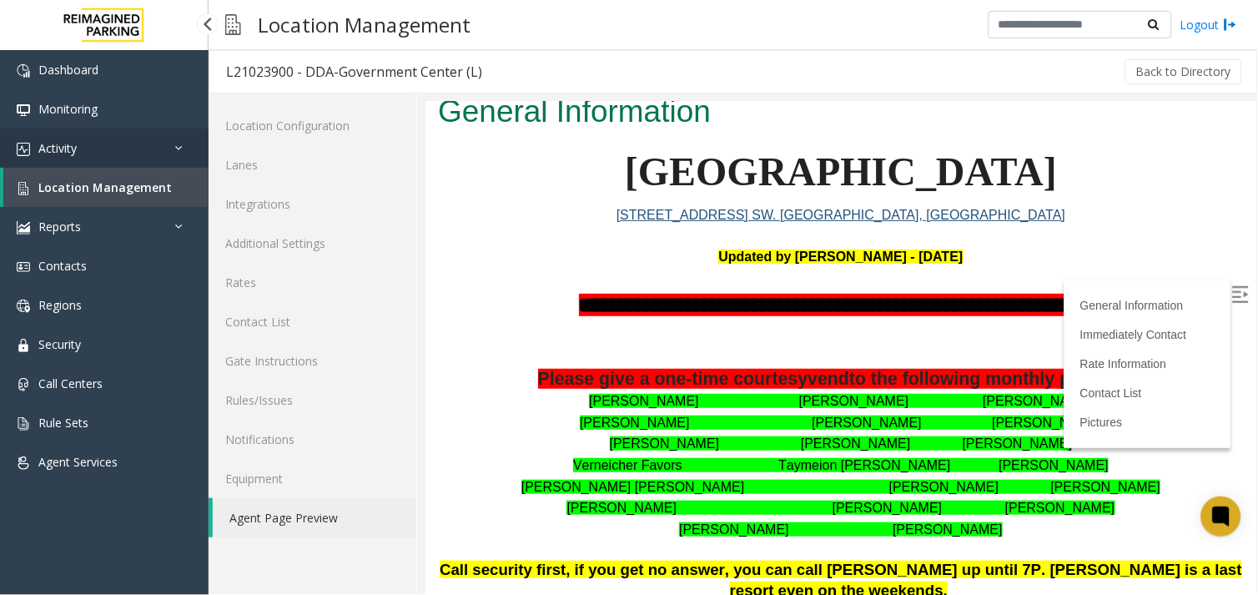
click at [165, 146] on link "Activity" at bounding box center [104, 148] width 209 height 39
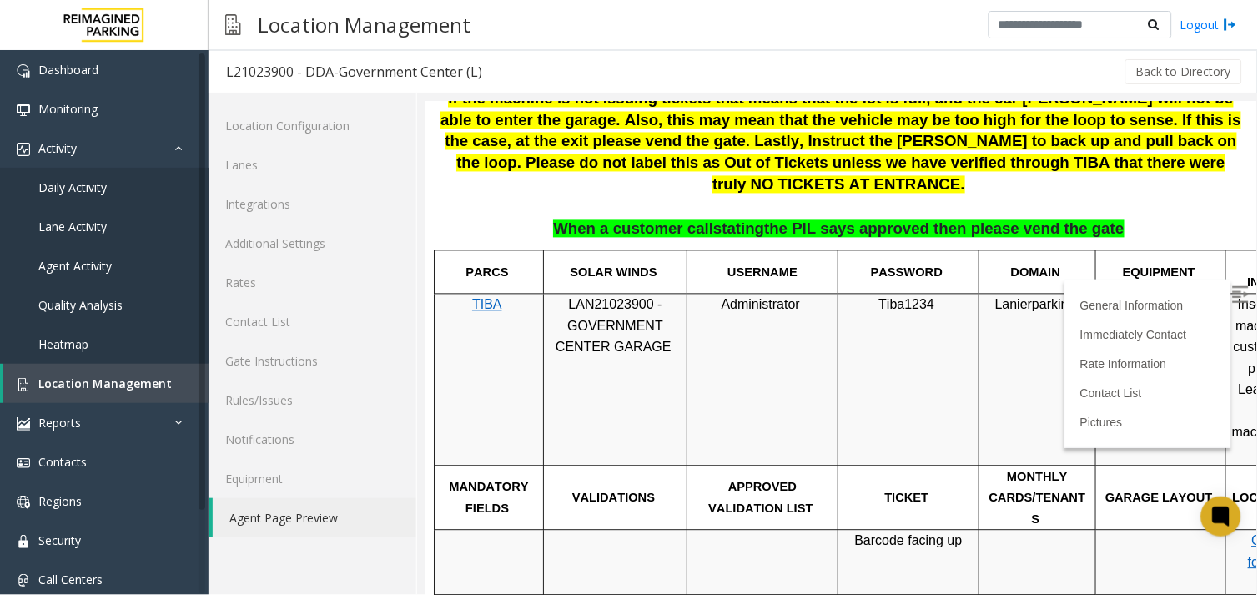
scroll to position [723, 0]
